Goal: Information Seeking & Learning: Learn about a topic

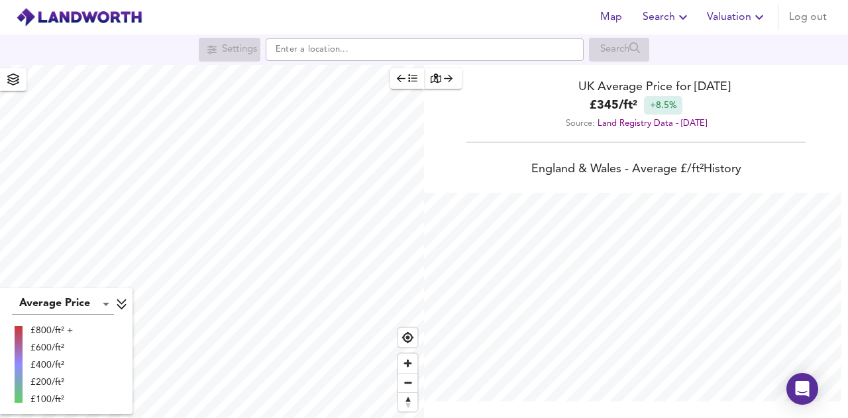
scroll to position [418, 848]
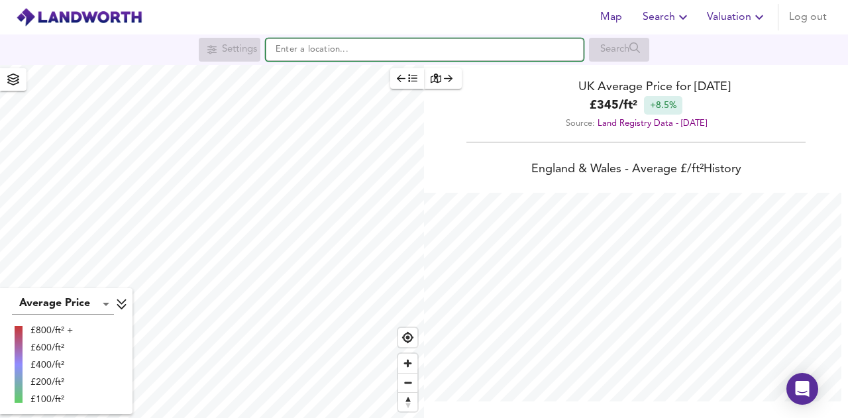
click at [396, 56] on input "text" at bounding box center [425, 49] width 318 height 23
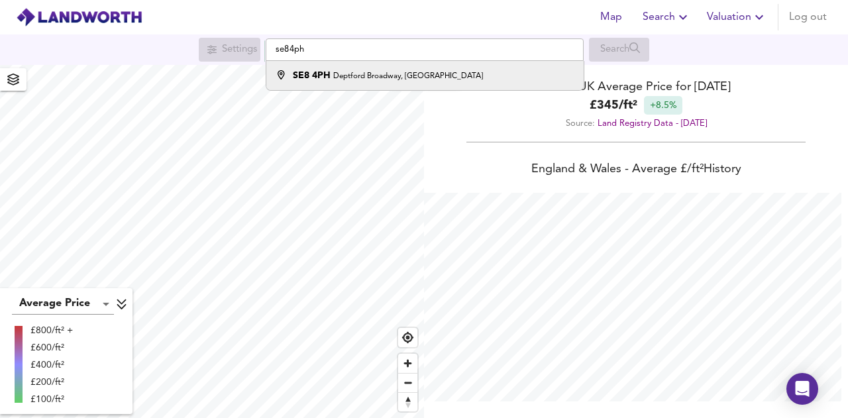
click at [380, 71] on div "SE8 [STREET_ADDRESS]" at bounding box center [388, 75] width 190 height 13
type input "[STREET_ADDRESS]"
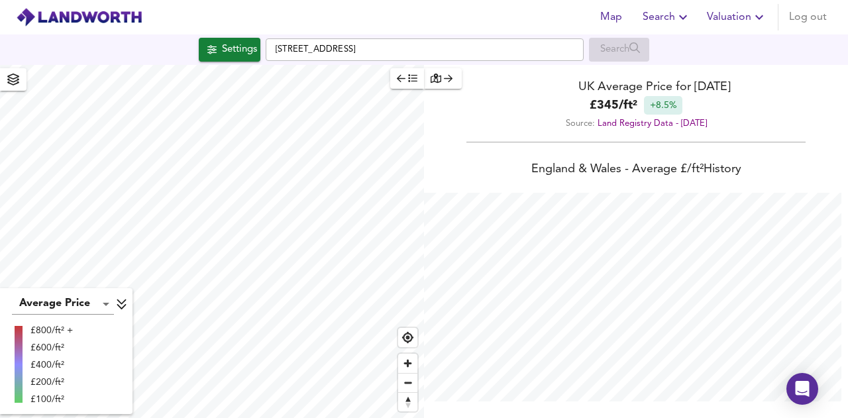
checkbox input "false"
checkbox input "true"
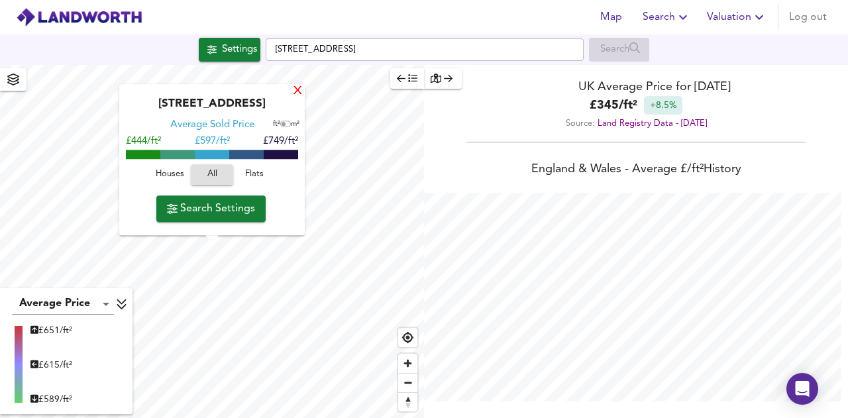
click at [300, 85] on div "X" at bounding box center [297, 91] width 11 height 13
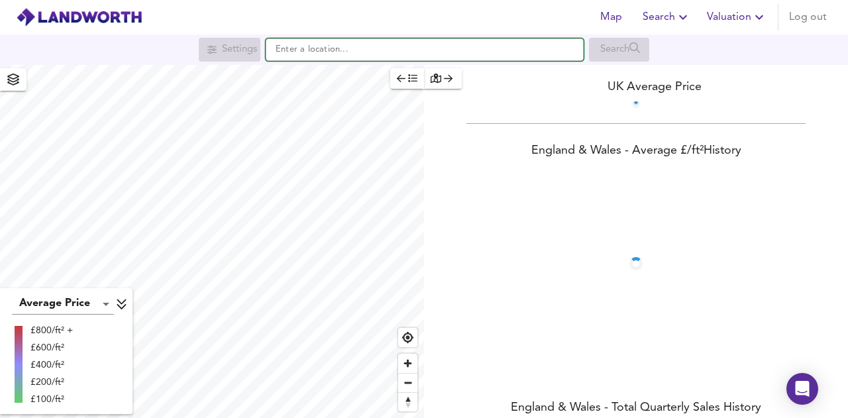
click at [390, 48] on input "text" at bounding box center [425, 49] width 318 height 23
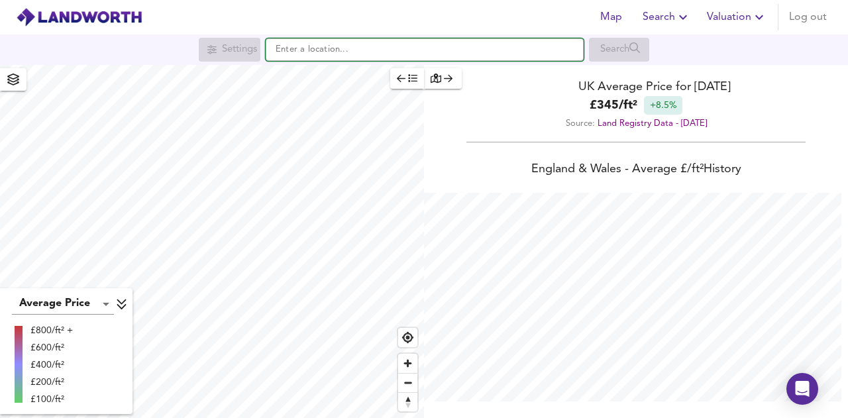
scroll to position [418, 848]
click at [387, 50] on input "text" at bounding box center [425, 49] width 318 height 23
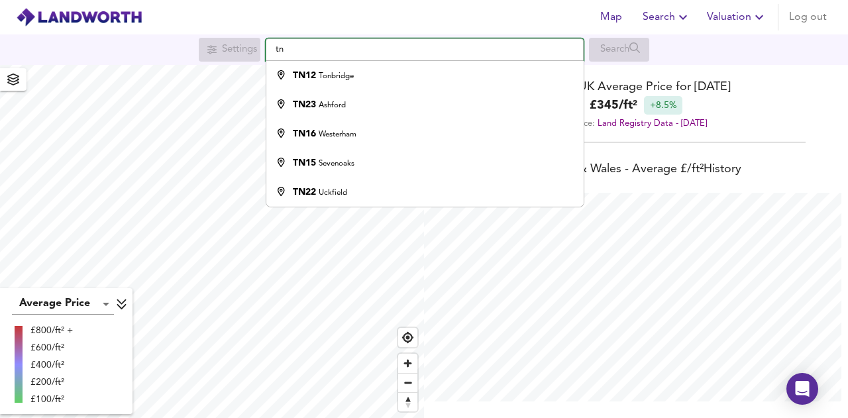
type input "t"
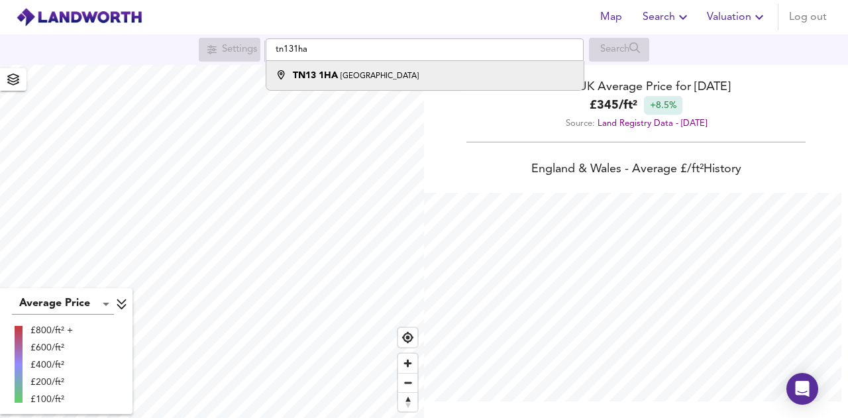
click at [362, 76] on small "Granville Road, Sevenoaks" at bounding box center [379, 76] width 78 height 8
type input "Granville Road, Sevenoaks TN13 1HA"
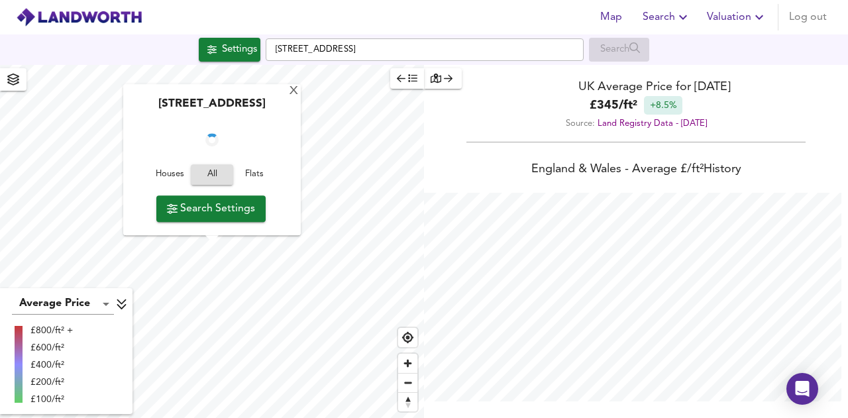
checkbox input "false"
checkbox input "true"
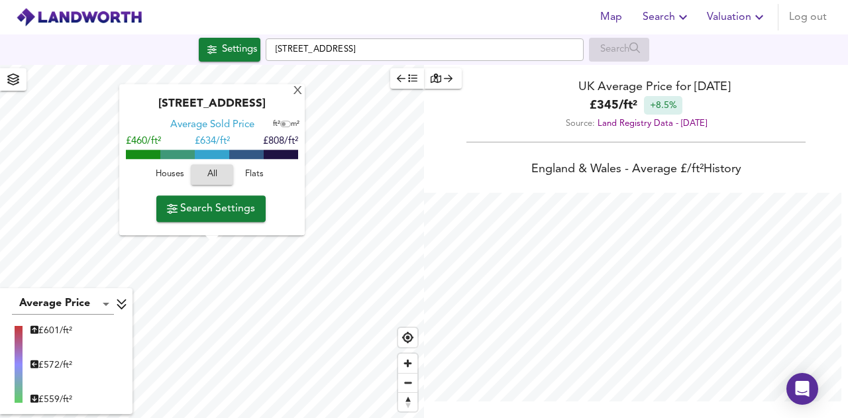
click at [17, 79] on icon "button" at bounding box center [13, 80] width 13 height 12
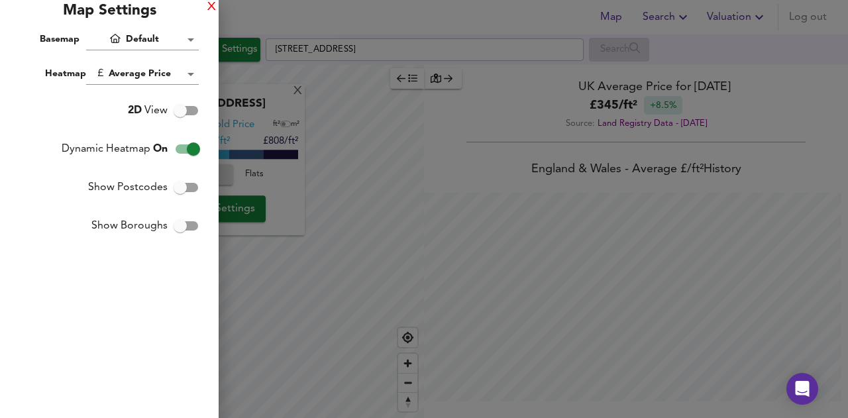
click at [213, 9] on div "X" at bounding box center [211, 7] width 9 height 9
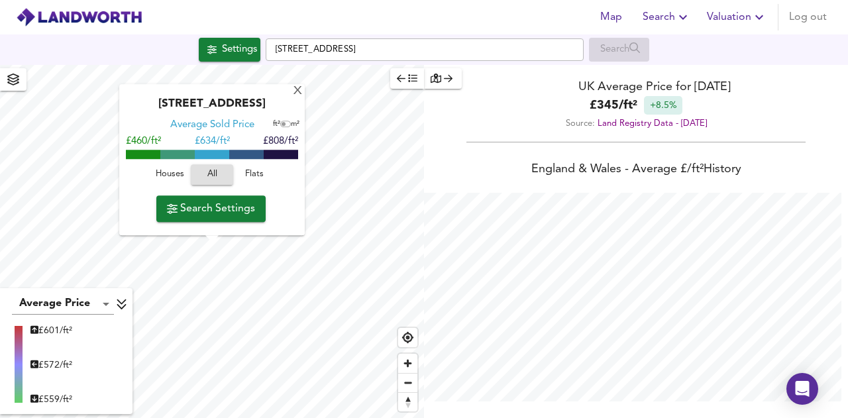
click at [224, 37] on div "Settings Granville Road, Sevenoaks TN13 1HA Search" at bounding box center [424, 49] width 848 height 30
click at [230, 50] on div "Settings" at bounding box center [239, 49] width 35 height 17
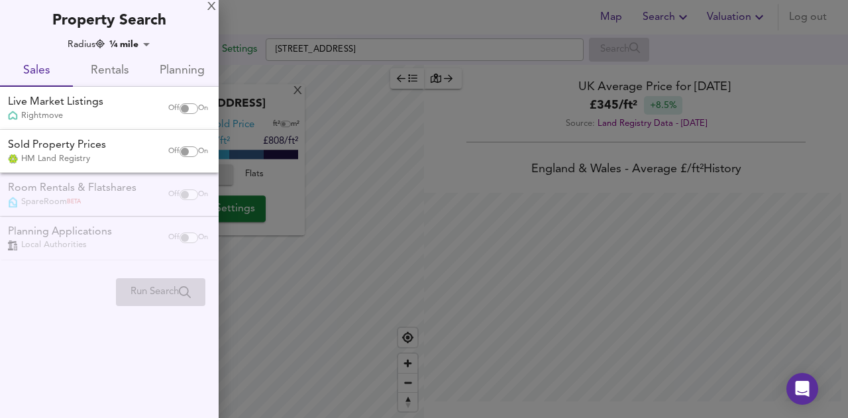
click at [185, 148] on input "checkbox" at bounding box center [185, 151] width 32 height 11
checkbox input "true"
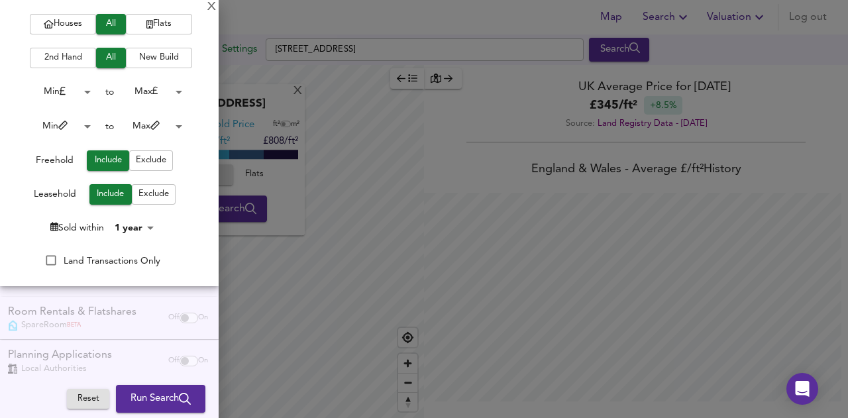
scroll to position [181, 0]
click at [143, 401] on span "Run Search" at bounding box center [160, 398] width 60 height 17
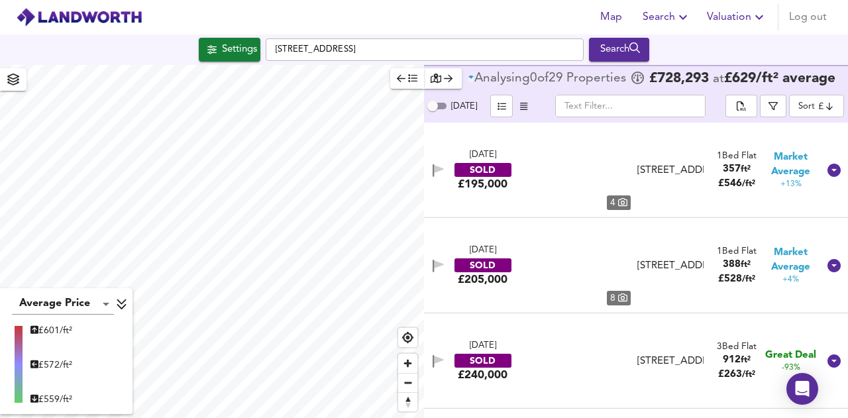
type input "316"
